Goal: Information Seeking & Learning: Learn about a topic

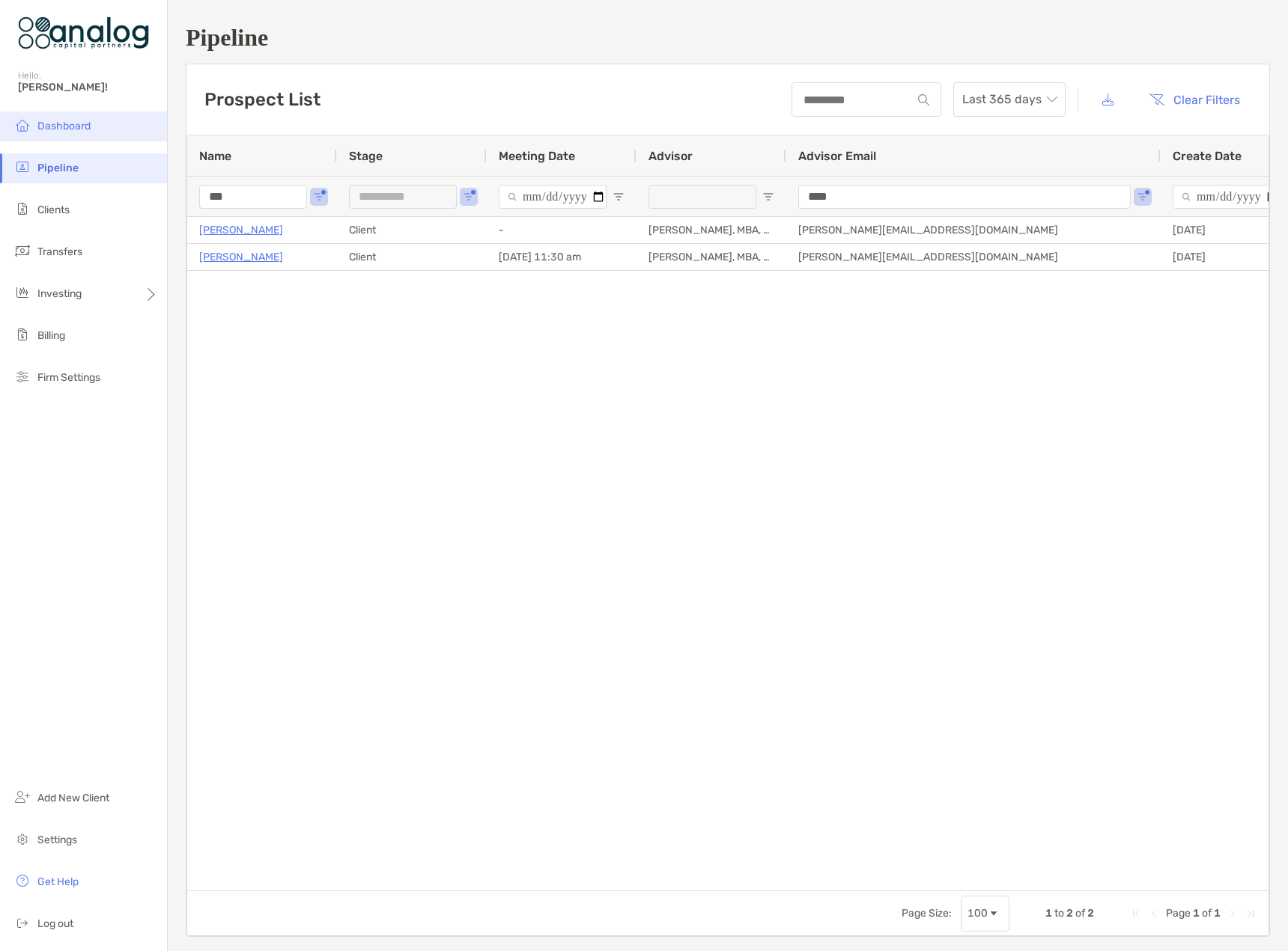
click at [57, 127] on span "Dashboard" at bounding box center [63, 126] width 54 height 13
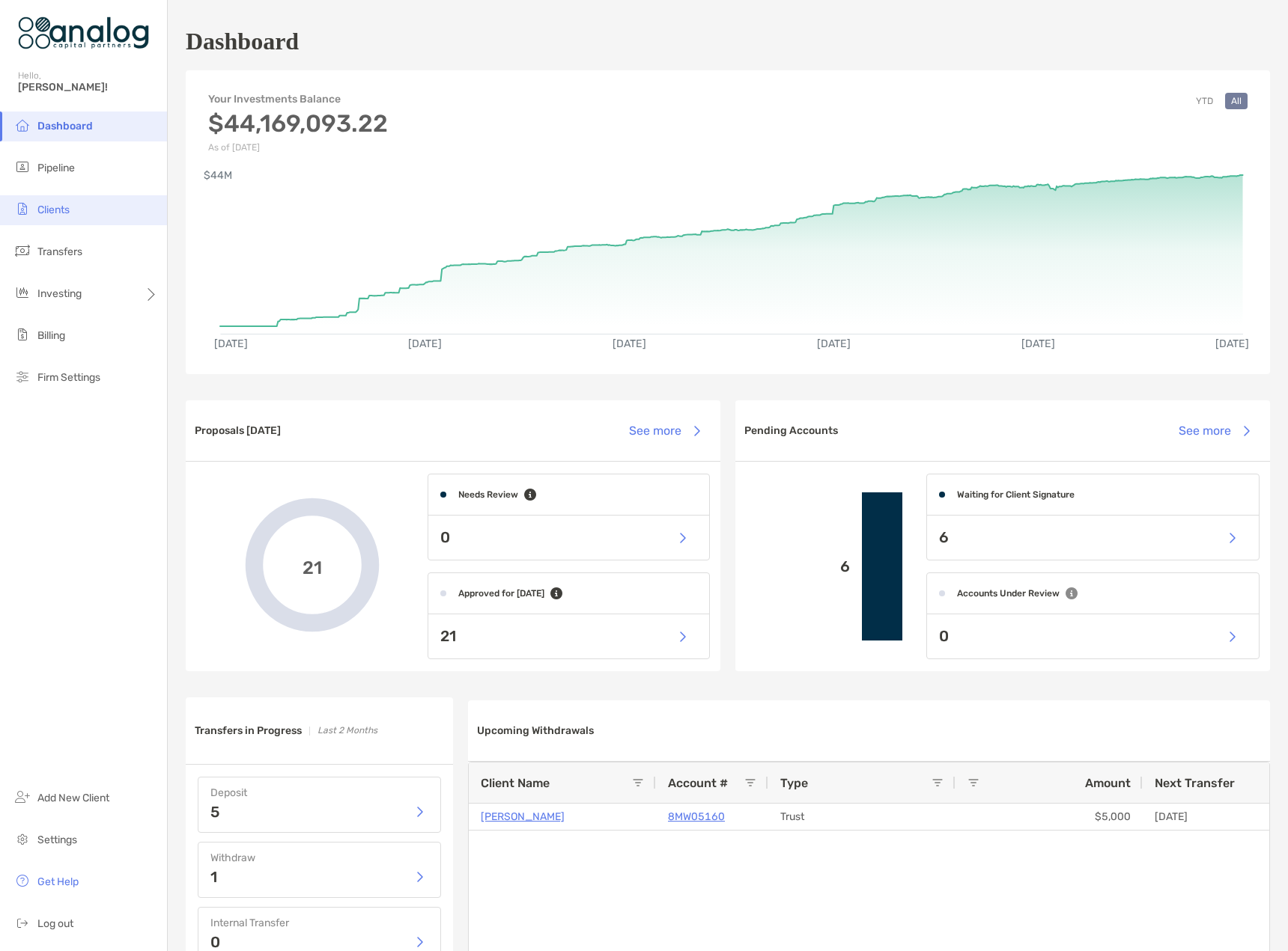
click at [60, 224] on li "Clients" at bounding box center [83, 209] width 167 height 30
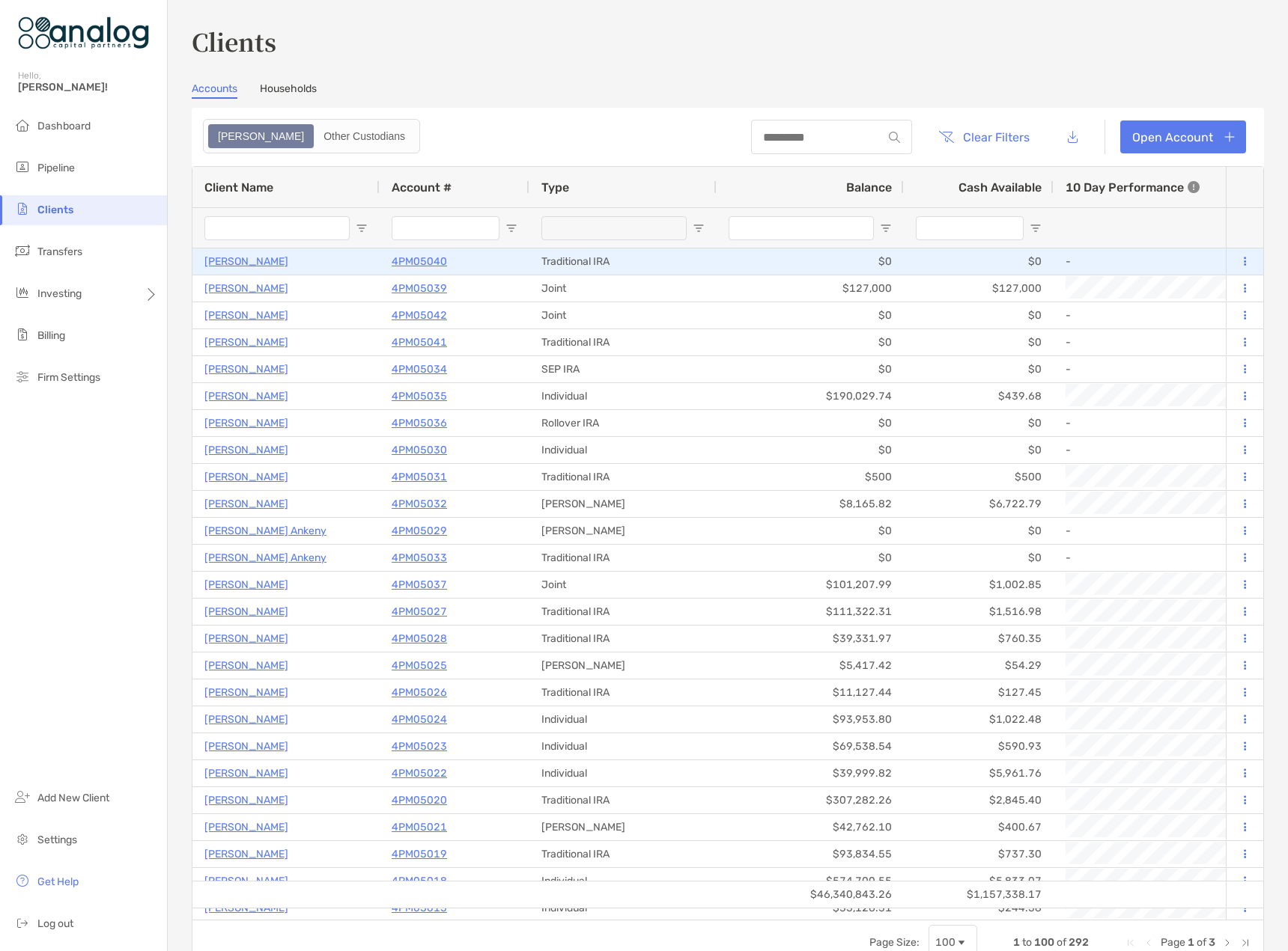
type input "*"
type input "********"
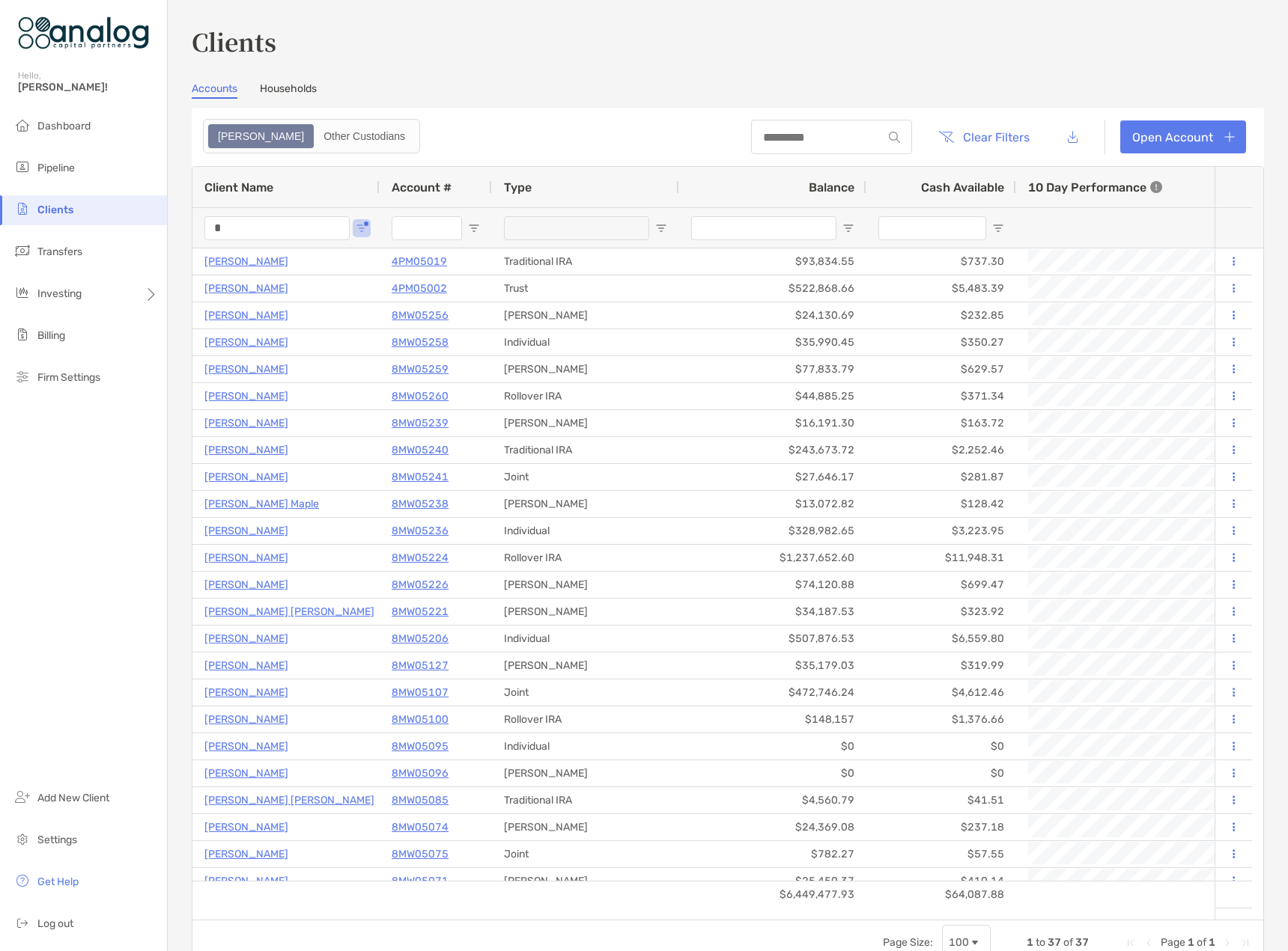
click at [169, 229] on div "Clients Accounts Households Zoe Other Custodians Clear Filters Open Account 1 t…" at bounding box center [727, 475] width 1120 height 951
type input "****"
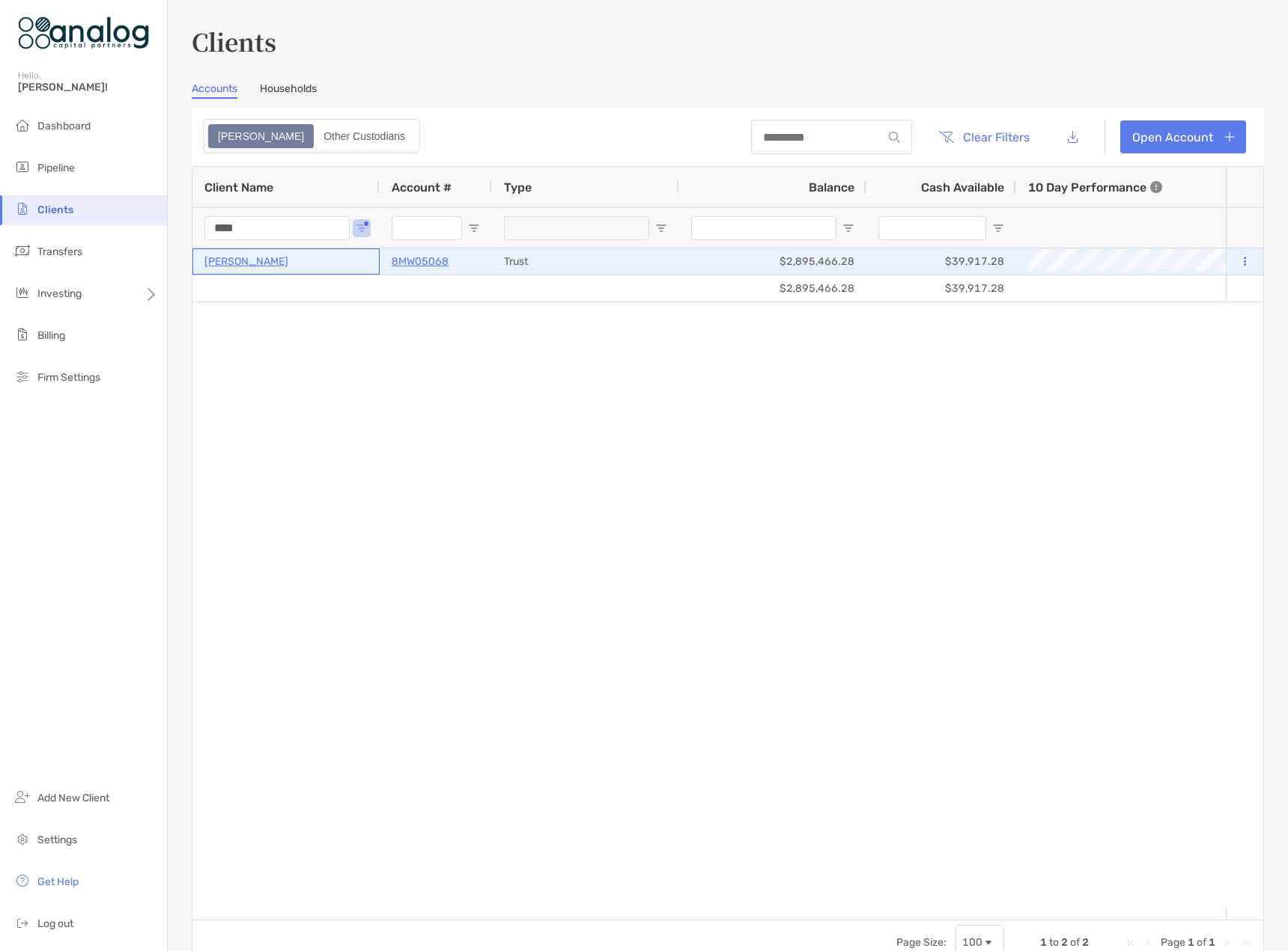
click at [226, 257] on p "[PERSON_NAME]" at bounding box center [246, 261] width 83 height 19
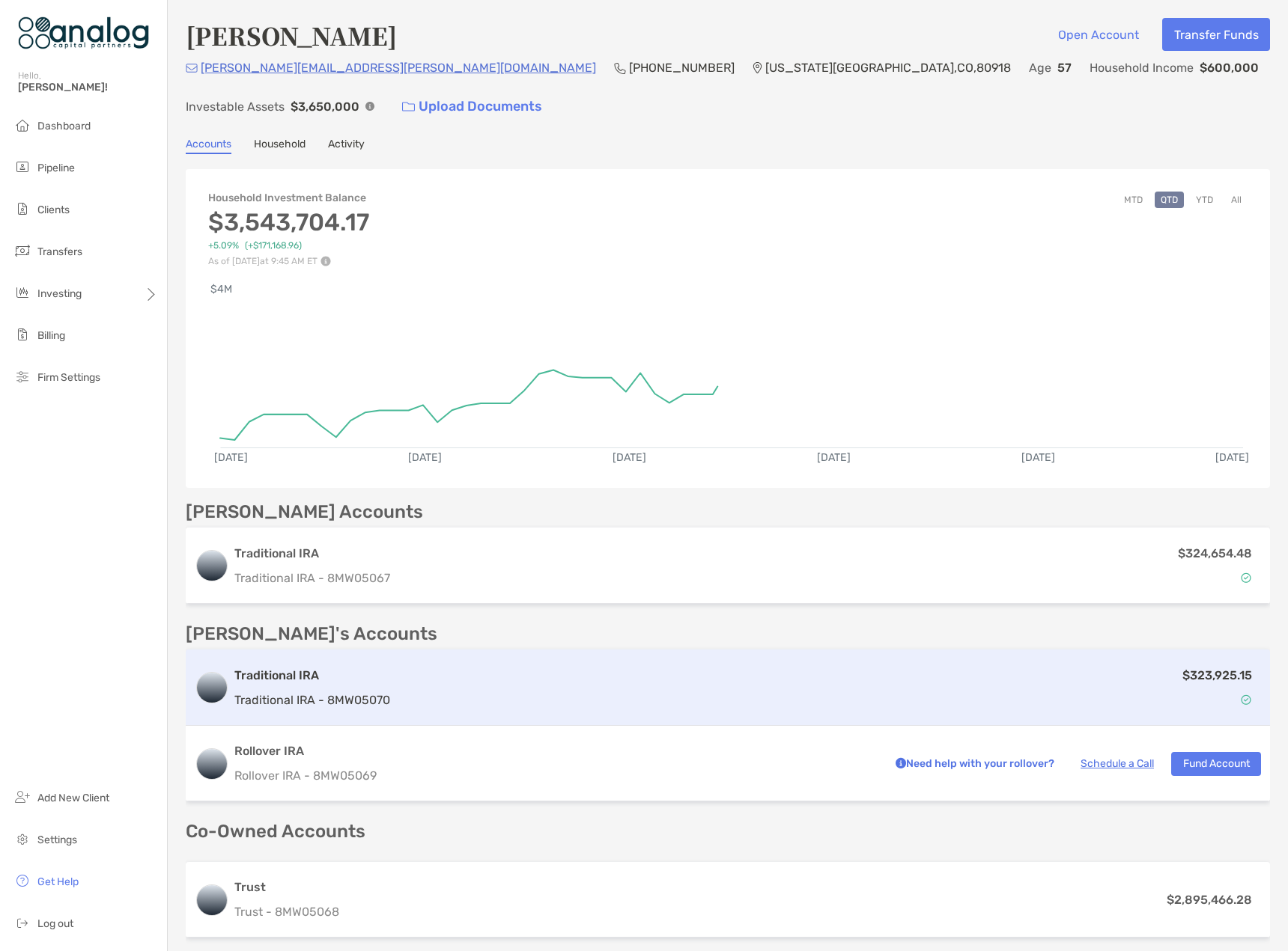
scroll to position [150, 0]
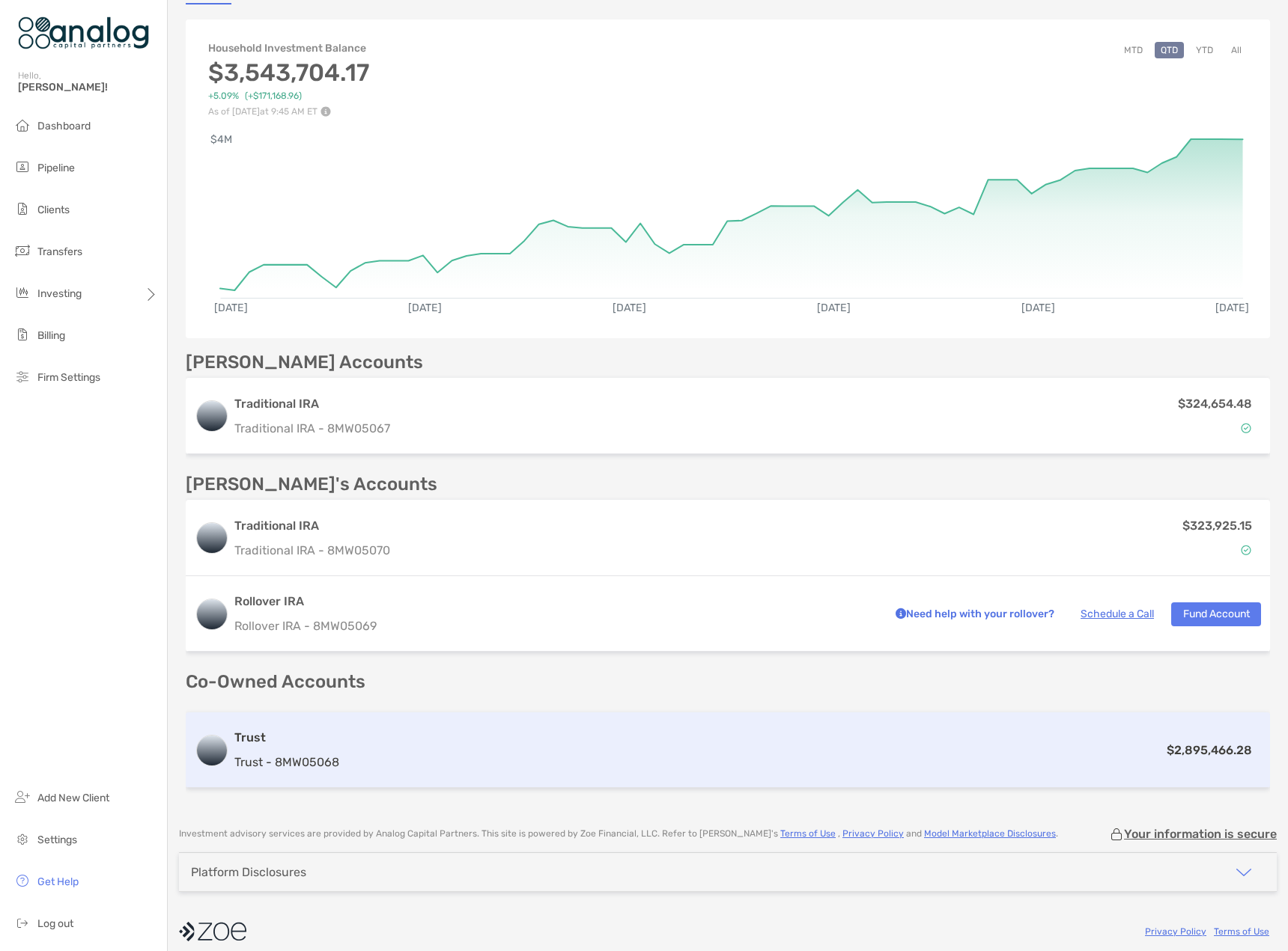
click at [641, 754] on div "$2,895,466.28" at bounding box center [804, 750] width 916 height 19
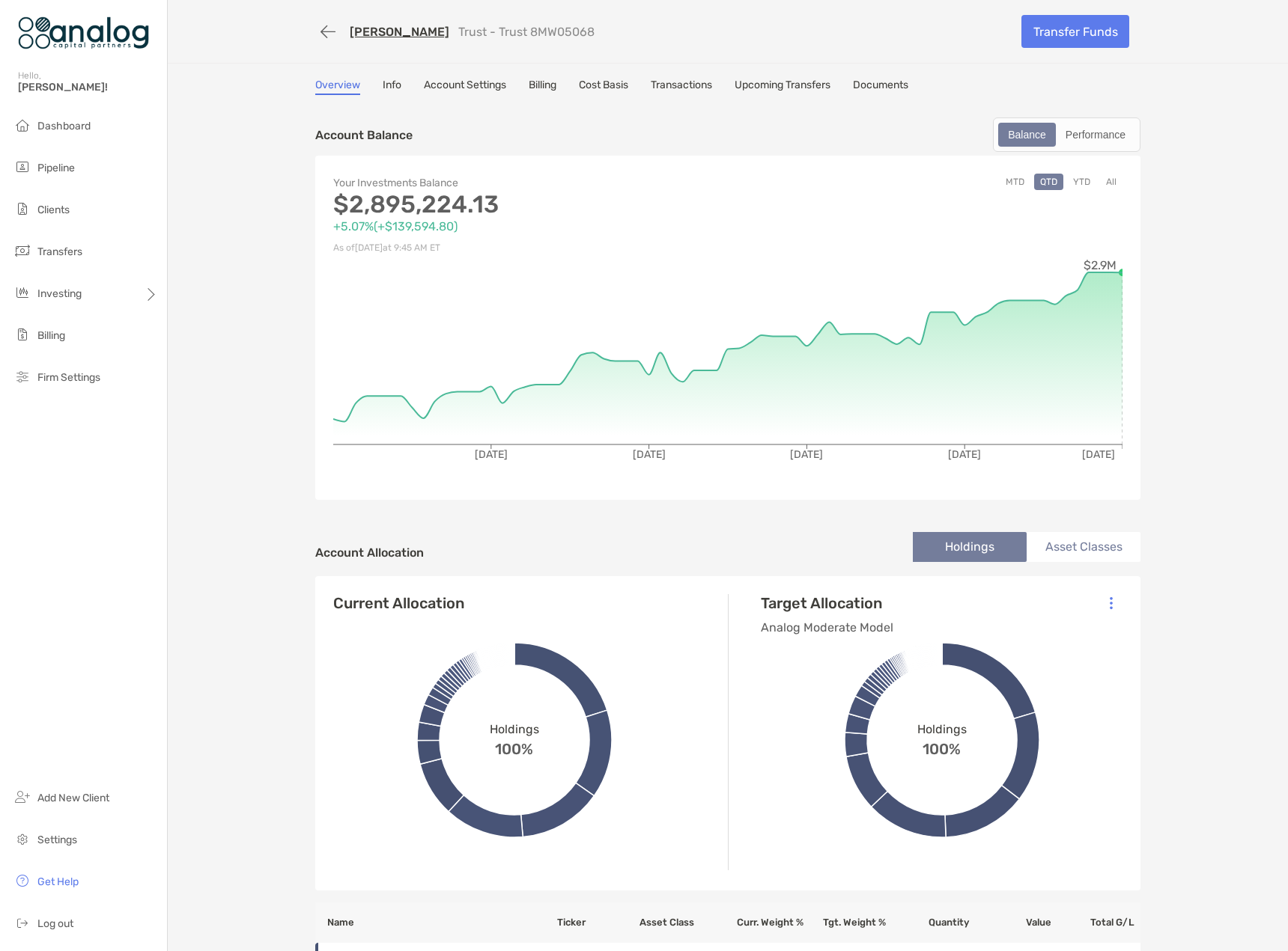
click at [606, 81] on link "Cost Basis" at bounding box center [603, 87] width 49 height 16
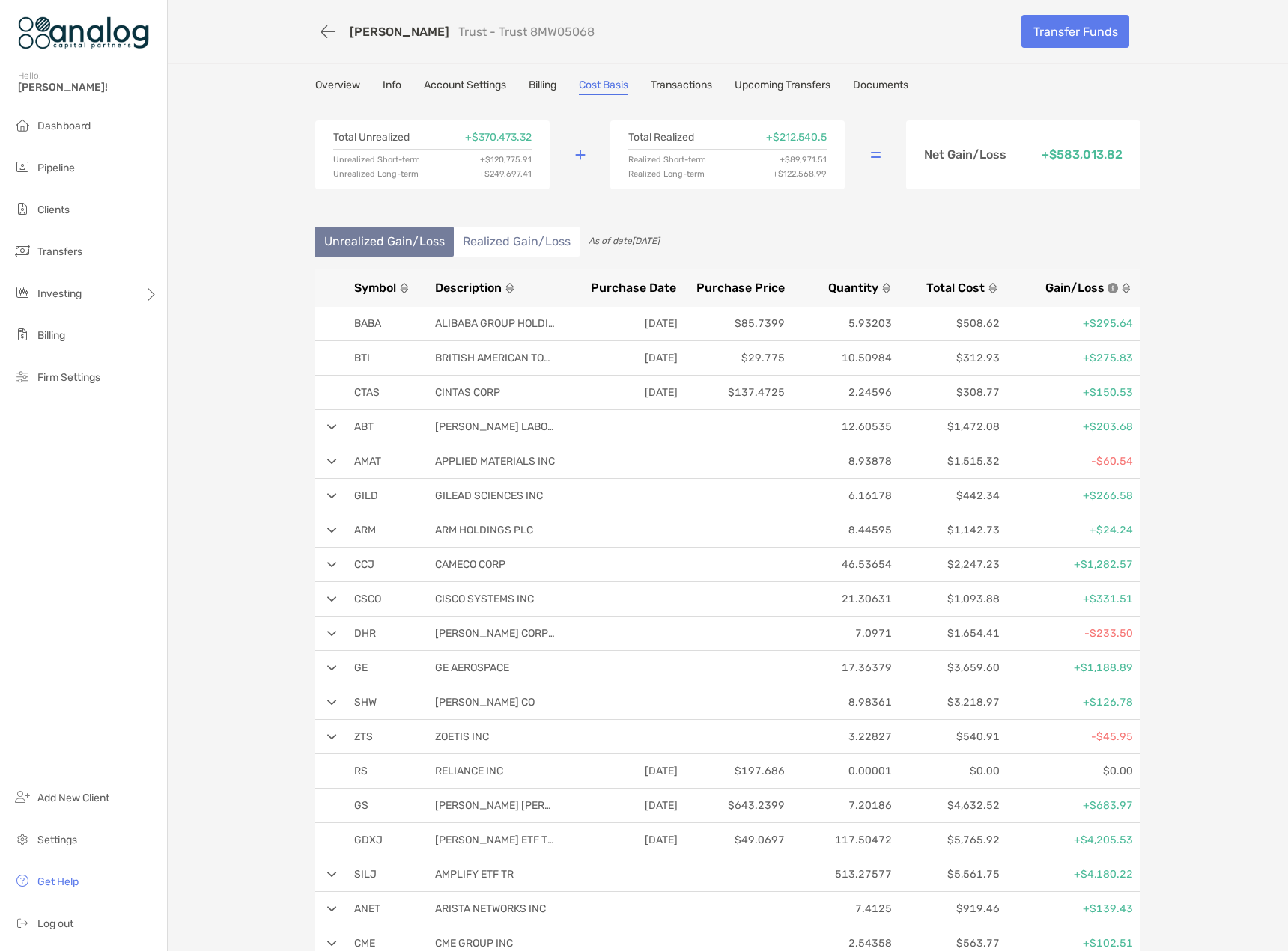
click at [868, 87] on link "Documents" at bounding box center [880, 87] width 55 height 16
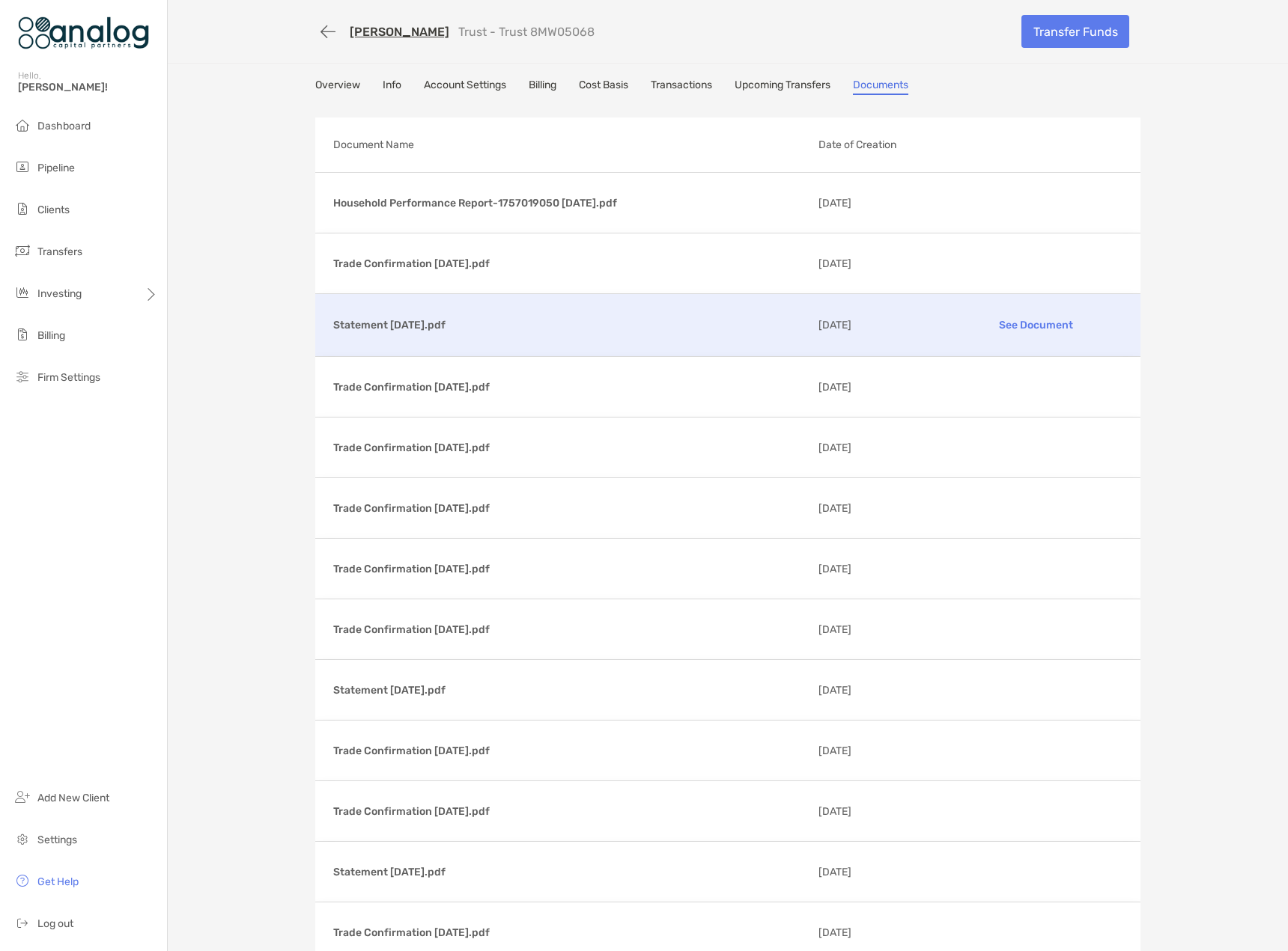
click at [1040, 327] on p "See Document" at bounding box center [1036, 325] width 174 height 26
click at [603, 82] on link "Cost Basis" at bounding box center [603, 87] width 49 height 16
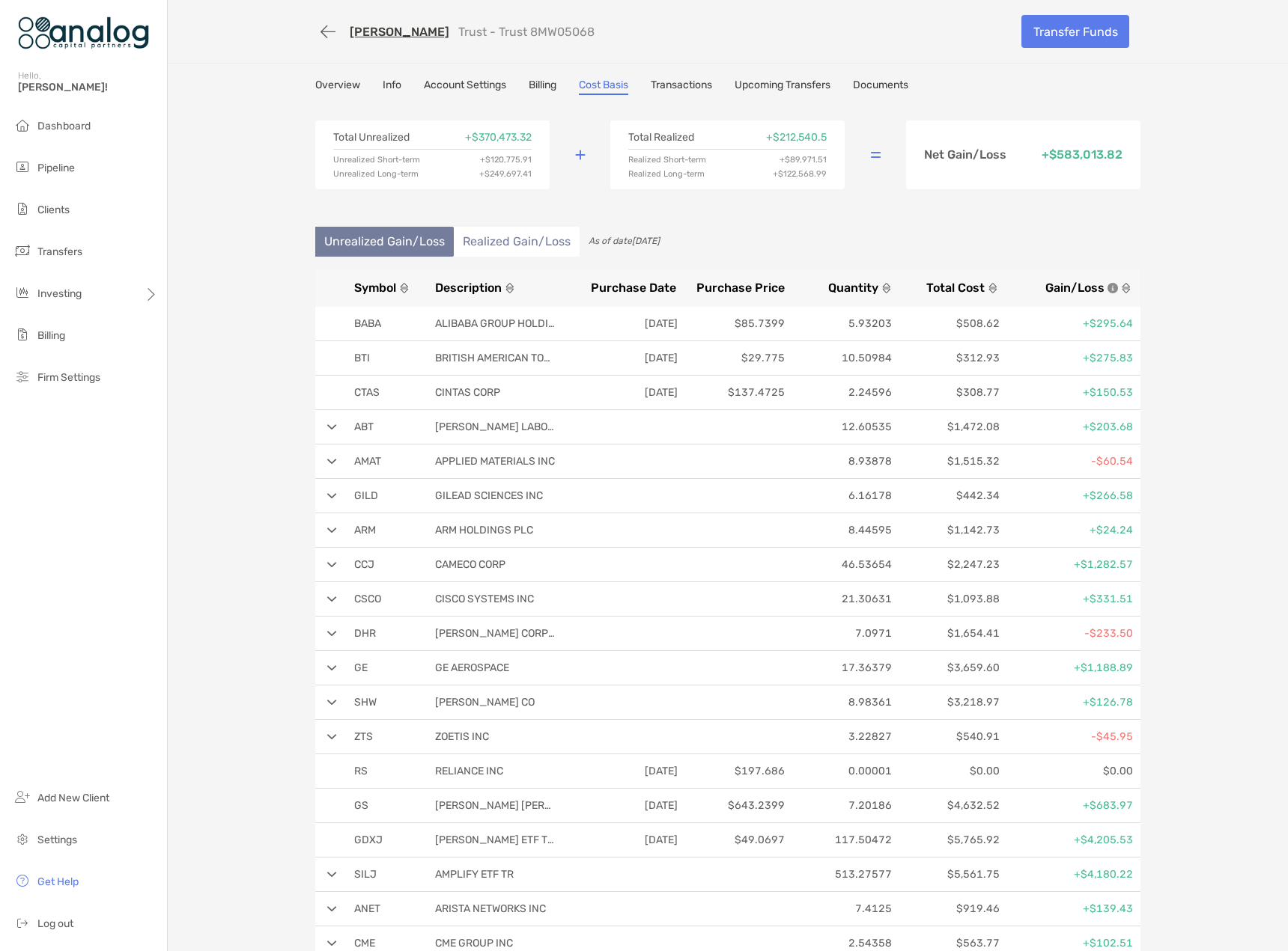
click at [490, 238] on li "Realized Gain/Loss" at bounding box center [516, 241] width 126 height 30
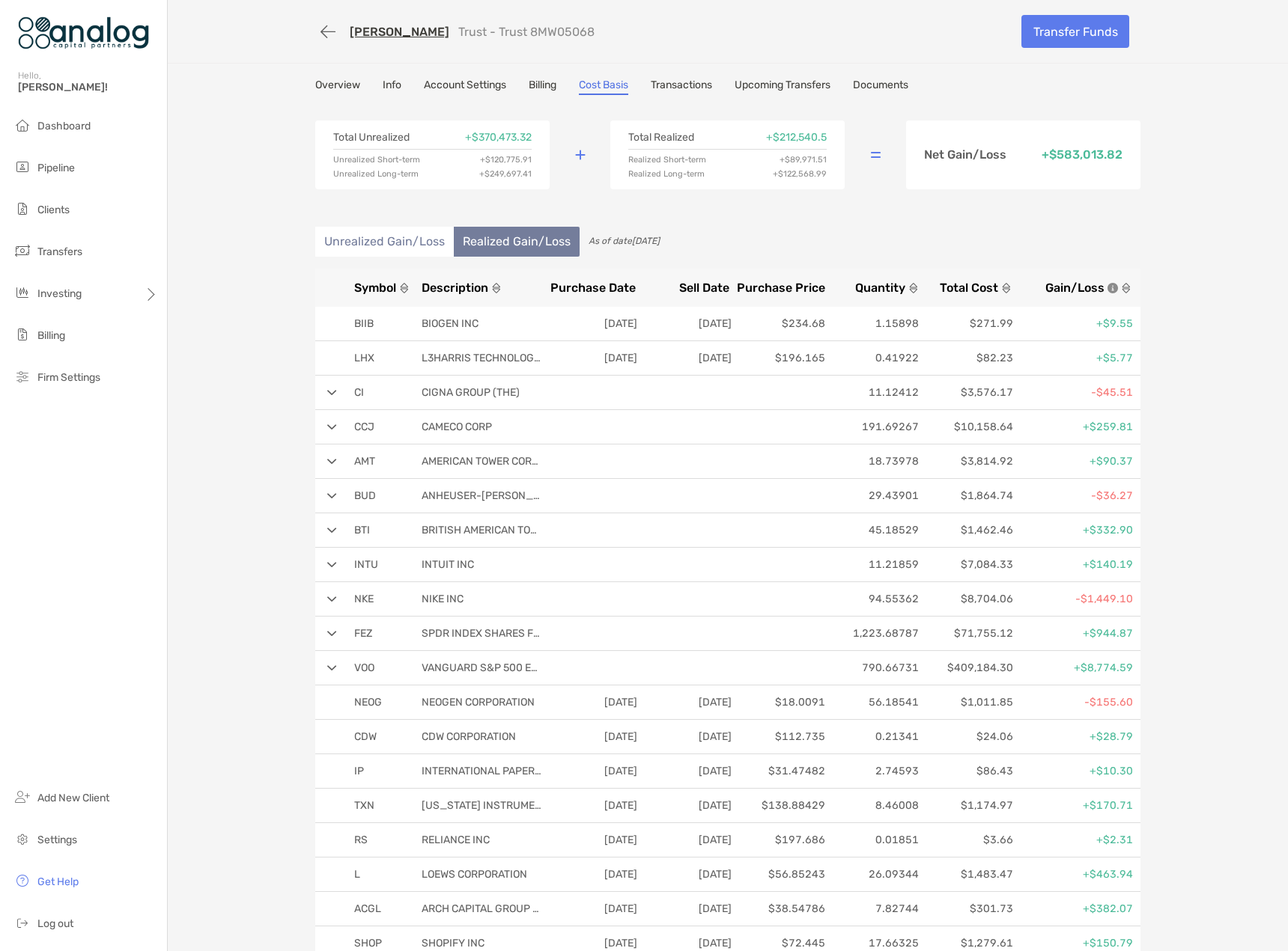
click at [387, 244] on li "Unrealized Gain/Loss" at bounding box center [385, 241] width 139 height 30
